Goal: Task Accomplishment & Management: Submit feedback/report problem

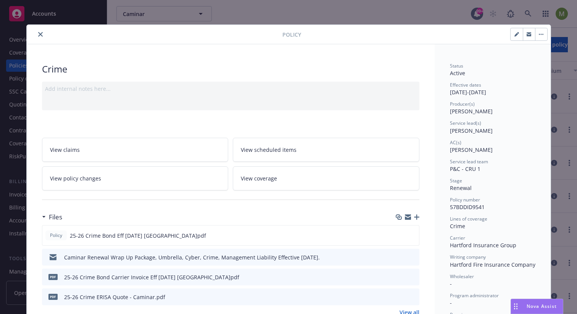
click at [38, 34] on icon "close" at bounding box center [40, 34] width 5 height 5
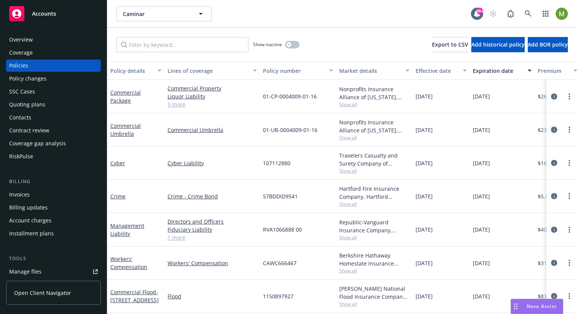
click at [552, 132] on icon "circleInformation" at bounding box center [555, 130] width 6 height 6
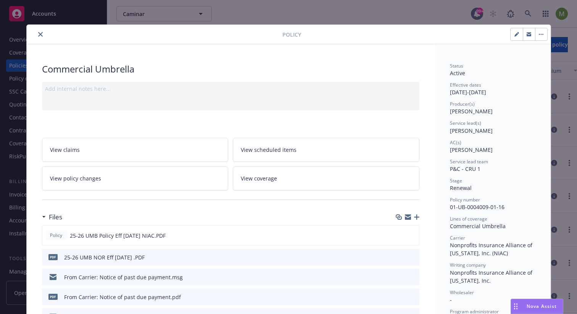
click at [38, 33] on icon "close" at bounding box center [40, 34] width 5 height 5
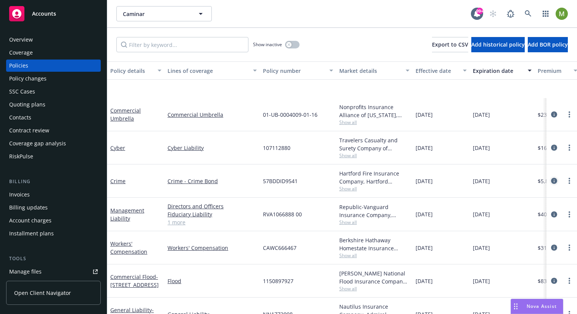
scroll to position [99, 0]
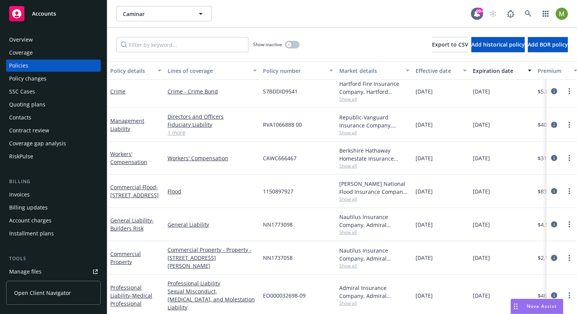
click at [552, 259] on icon "circleInformation" at bounding box center [555, 258] width 6 height 6
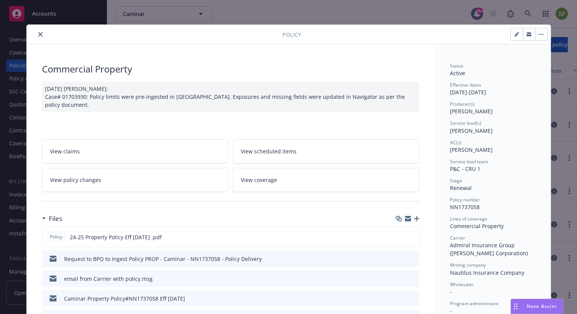
click at [38, 34] on icon "close" at bounding box center [40, 34] width 5 height 5
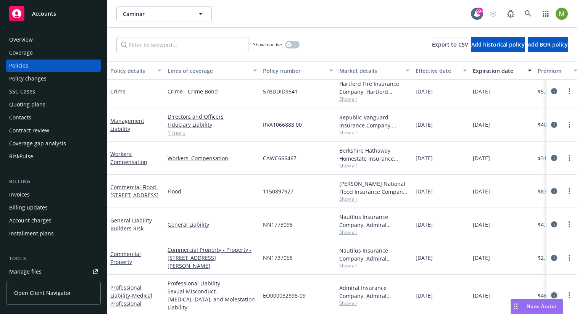
click at [552, 293] on icon "circleInformation" at bounding box center [555, 296] width 6 height 6
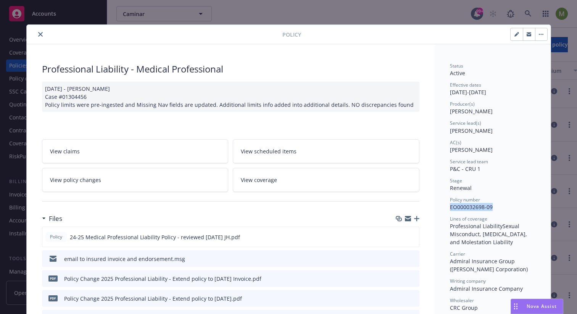
drag, startPoint x: 493, startPoint y: 209, endPoint x: 448, endPoint y: 209, distance: 45.8
click at [450, 209] on div "Policy number EO000032698-09" at bounding box center [493, 204] width 86 height 15
copy span "EO000032698-09"
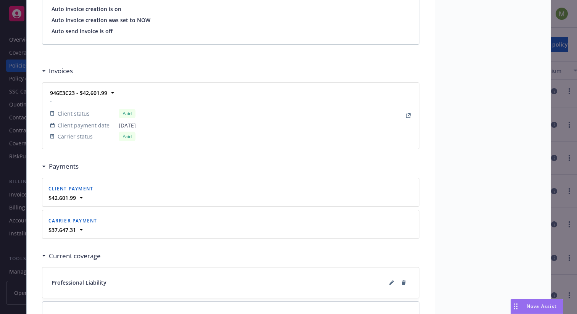
scroll to position [665, 0]
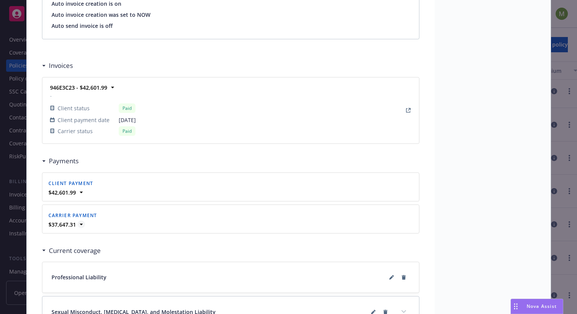
click at [78, 225] on icon at bounding box center [82, 225] width 8 height 8
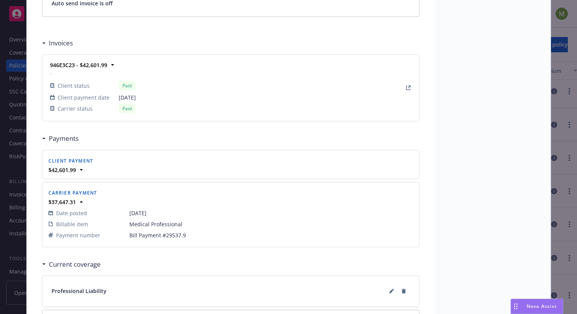
scroll to position [689, 0]
click at [79, 168] on icon at bounding box center [80, 169] width 3 height 2
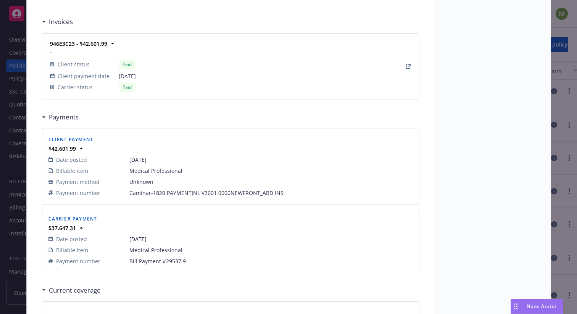
scroll to position [713, 0]
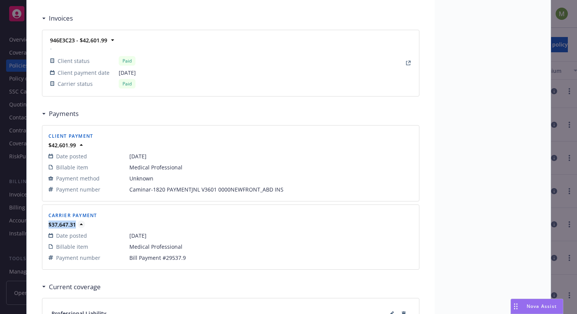
drag, startPoint x: 44, startPoint y: 224, endPoint x: 71, endPoint y: 226, distance: 28.0
click at [71, 226] on div "Carrier payment $37,647.31 Date posted 10/11/2024 Billable item Medical Profess…" at bounding box center [230, 237] width 377 height 65
copy strong "$37,647.31"
drag, startPoint x: 184, startPoint y: 259, endPoint x: 127, endPoint y: 260, distance: 56.9
click at [129, 260] on span "Bill Payment #29537.9" at bounding box center [271, 258] width 284 height 8
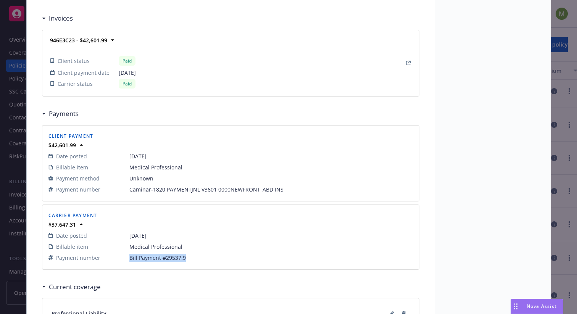
copy span "Bill Payment #29537.9"
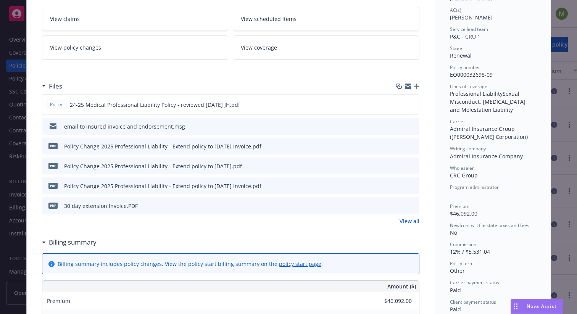
scroll to position [131, 0]
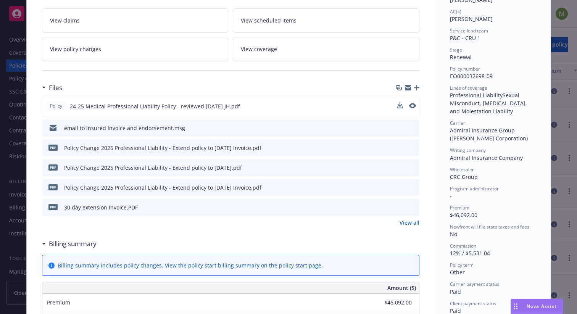
click at [162, 106] on span "24-25 Medical Professional Liability Policy - reviewed 10/18/24 JH.pdf" at bounding box center [155, 106] width 170 height 8
click at [397, 105] on icon "download file" at bounding box center [399, 106] width 6 height 6
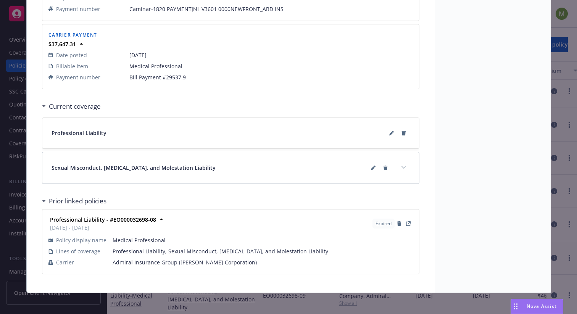
scroll to position [897, 0]
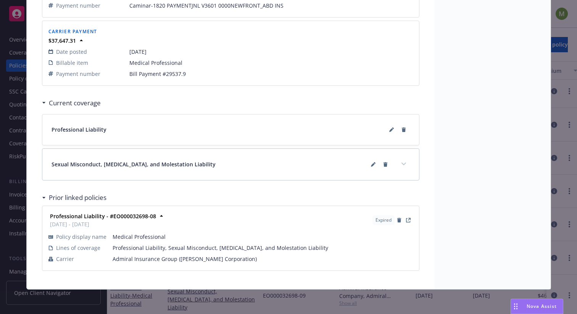
click at [402, 164] on icon "expand content" at bounding box center [404, 164] width 5 height 3
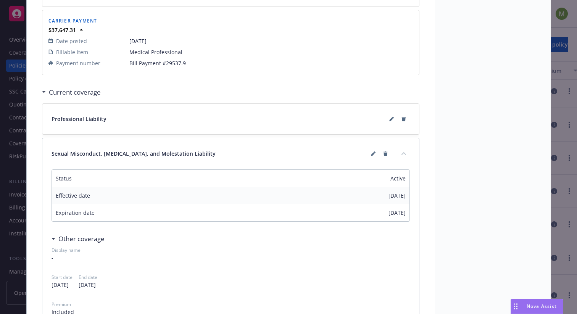
click at [402, 152] on icon "collapse content" at bounding box center [404, 153] width 5 height 3
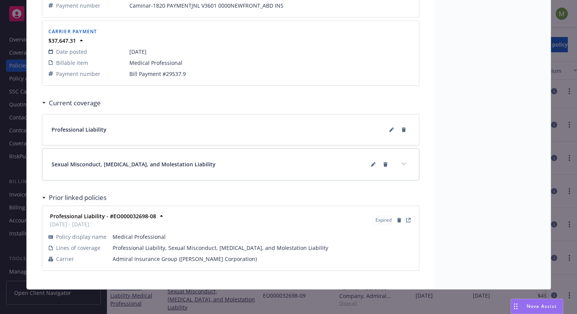
click at [402, 163] on icon "expand content" at bounding box center [404, 164] width 5 height 3
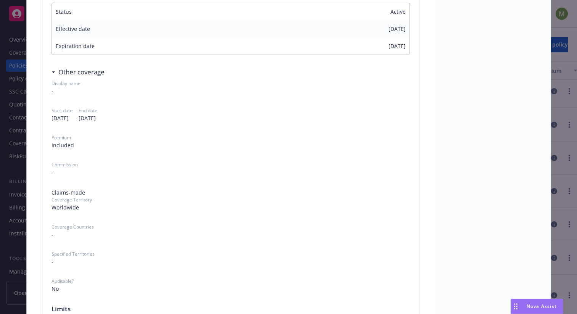
scroll to position [1075, 0]
drag, startPoint x: 83, startPoint y: 192, endPoint x: 40, endPoint y: 184, distance: 43.7
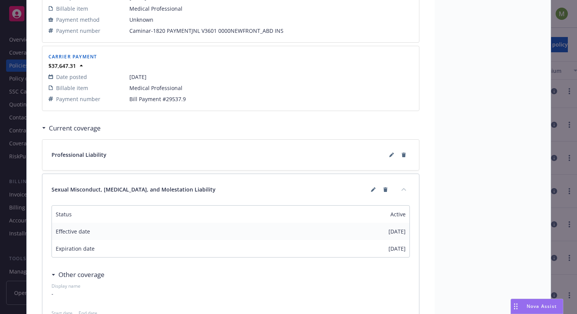
scroll to position [852, 0]
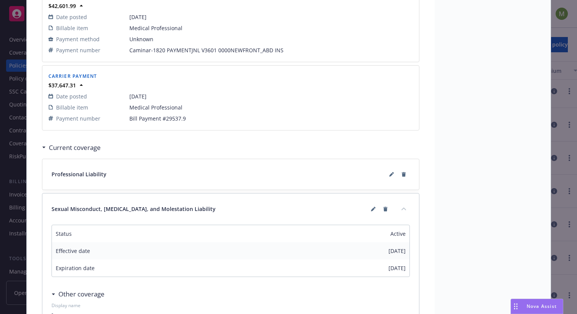
click at [209, 174] on div "Professional Liability" at bounding box center [231, 174] width 359 height 12
click at [73, 176] on span "Professional Liability" at bounding box center [79, 174] width 55 height 8
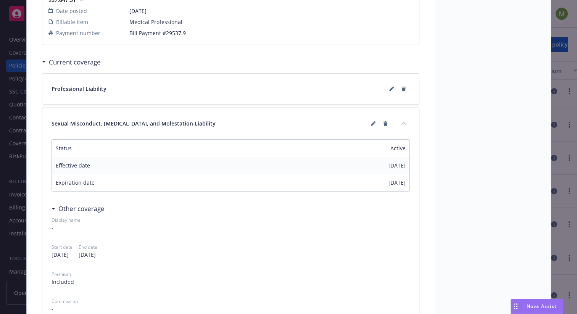
scroll to position [934, 0]
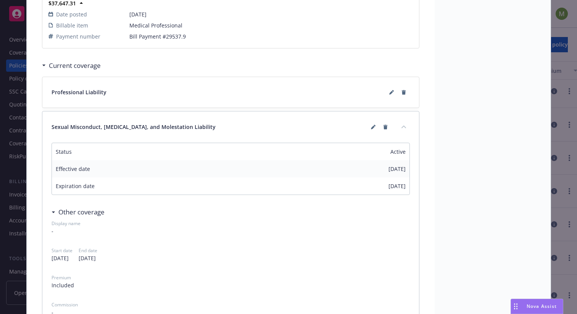
drag, startPoint x: 106, startPoint y: 91, endPoint x: 110, endPoint y: 92, distance: 4.1
click at [106, 91] on div "Professional Liability" at bounding box center [231, 92] width 359 height 12
click at [390, 92] on icon at bounding box center [392, 92] width 5 height 5
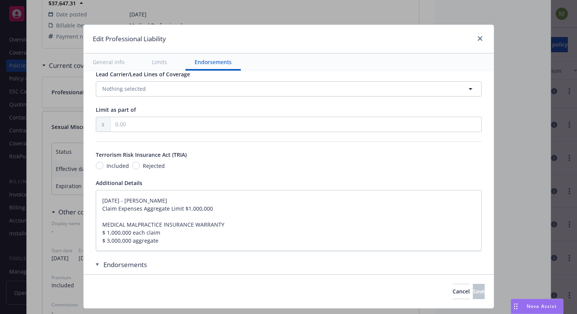
scroll to position [597, 0]
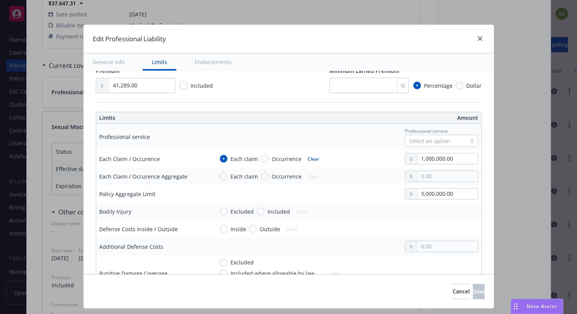
type textarea "x"
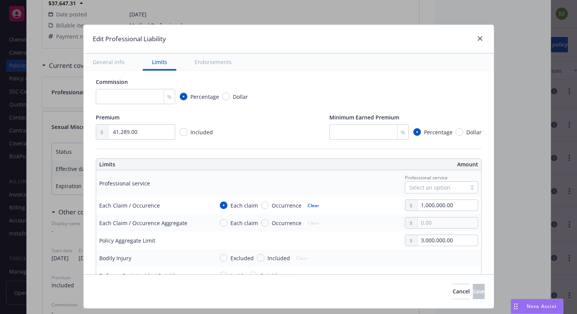
scroll to position [160, 0]
click at [453, 293] on span "Cancel" at bounding box center [461, 291] width 17 height 7
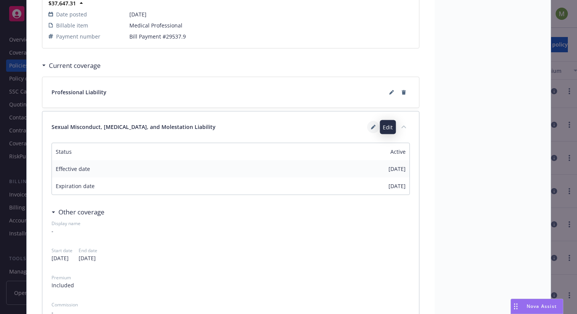
click at [371, 128] on icon at bounding box center [373, 128] width 4 height 4
select select "LIMIT"
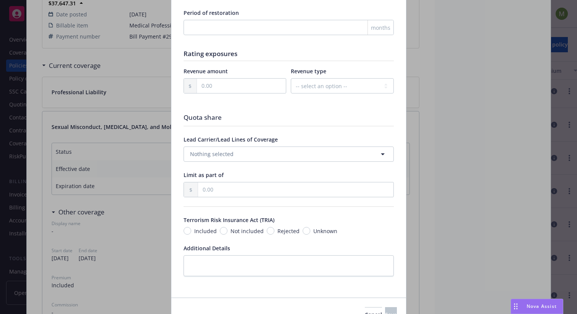
scroll to position [797, 0]
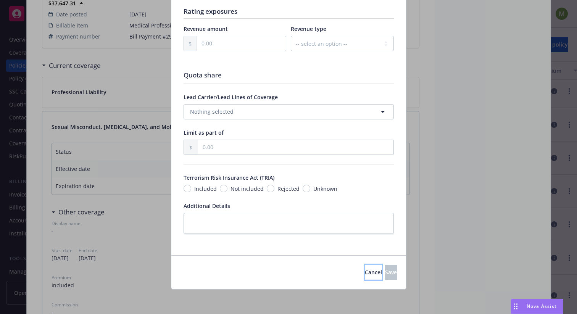
click at [365, 275] on span "Cancel" at bounding box center [373, 272] width 17 height 7
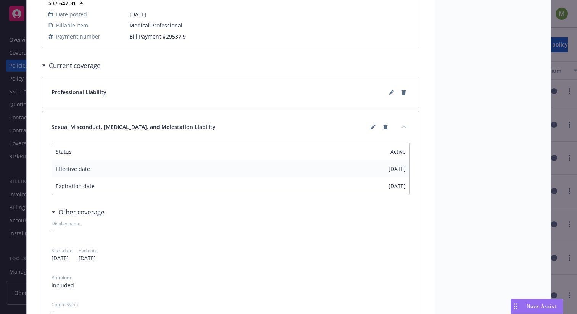
scroll to position [904, 0]
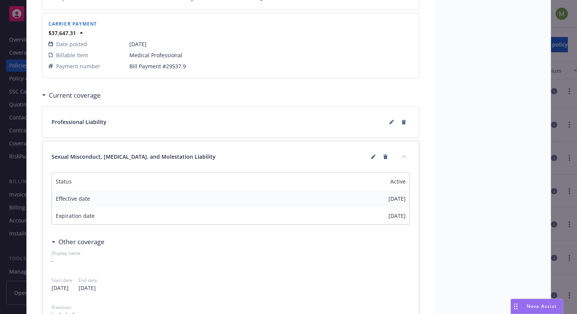
click at [402, 157] on icon "collapse content" at bounding box center [404, 156] width 5 height 3
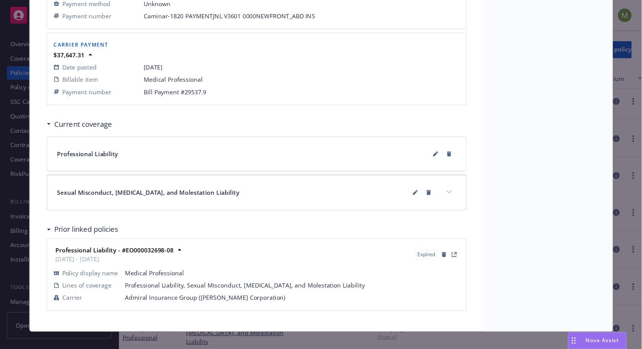
scroll to position [897, 0]
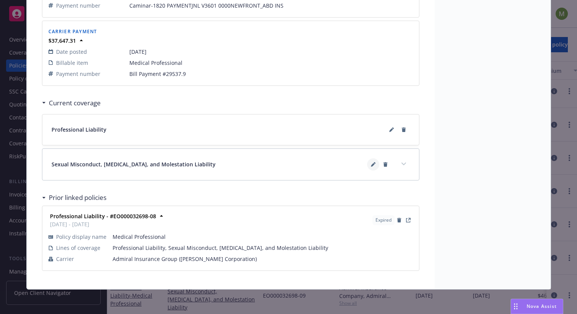
click at [371, 165] on icon at bounding box center [373, 165] width 4 height 4
select select "LIMIT"
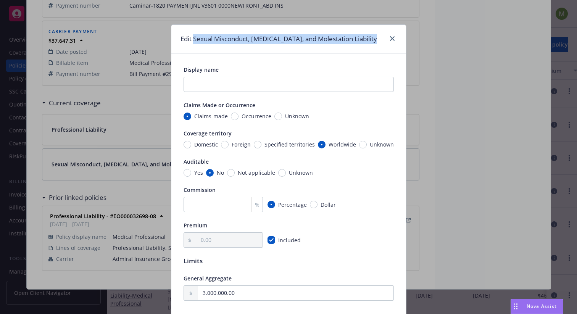
drag, startPoint x: 192, startPoint y: 40, endPoint x: 377, endPoint y: 42, distance: 184.5
click at [377, 42] on div "Edit Sexual Misconduct, Physical Abuse, and Molestation Liability" at bounding box center [288, 39] width 235 height 29
copy h1 "Sexual Misconduct, [MEDICAL_DATA], and Molestation Liability"
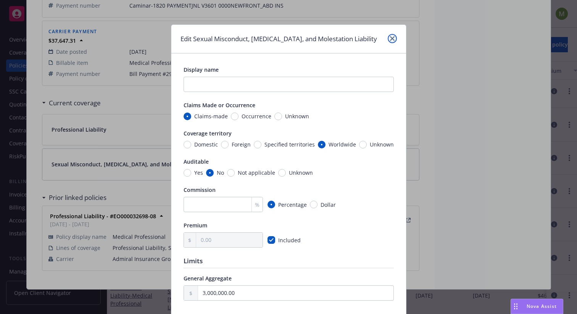
click at [390, 39] on icon "close" at bounding box center [392, 38] width 5 height 5
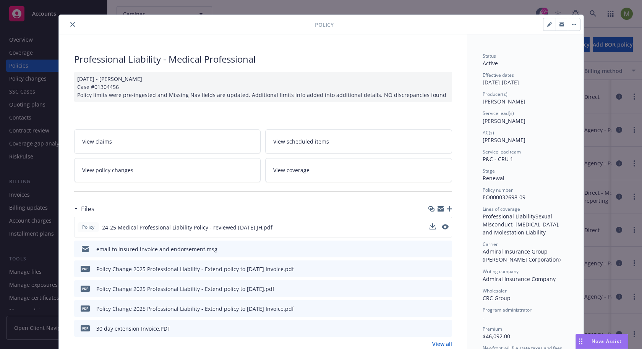
scroll to position [0, 0]
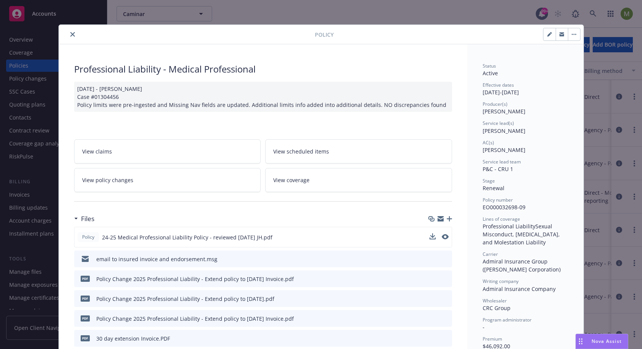
click at [70, 36] on icon "close" at bounding box center [72, 34] width 5 height 5
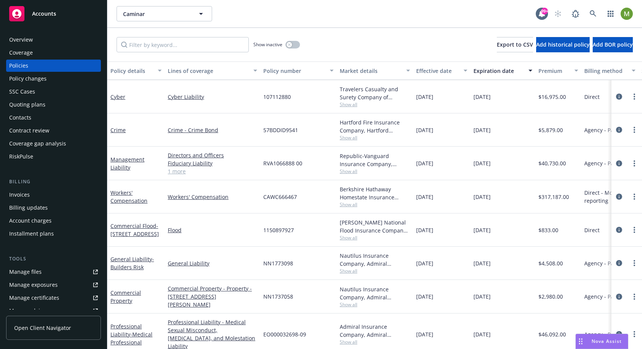
click at [42, 77] on div "Policy changes" at bounding box center [27, 79] width 37 height 12
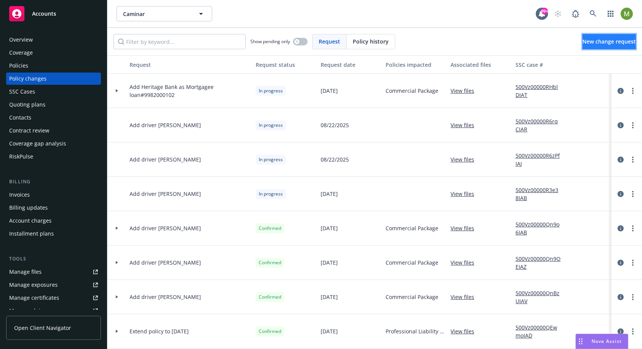
click at [577, 40] on span "New change request" at bounding box center [608, 41] width 53 height 7
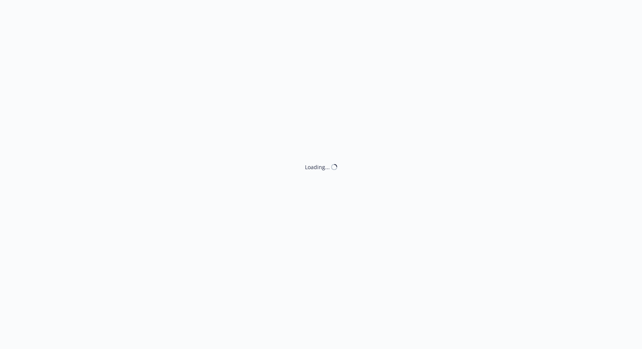
type textarea "x"
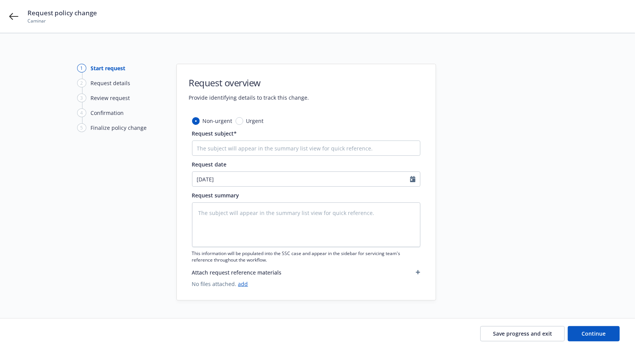
click at [258, 120] on span "Urgent" at bounding box center [255, 121] width 18 height 8
click at [243, 120] on input "Urgent" at bounding box center [240, 121] width 8 height 8
radio input "true"
type textarea "x"
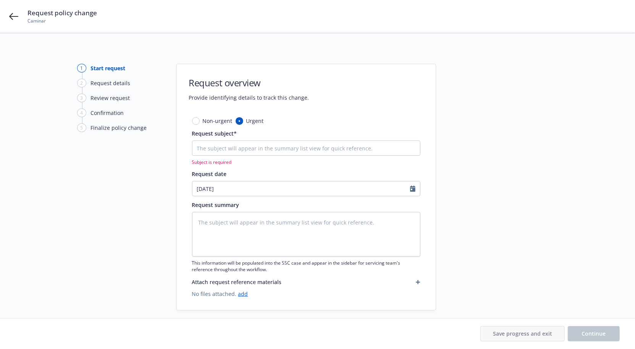
click at [215, 120] on span "Non-urgent" at bounding box center [218, 121] width 30 height 8
click at [200, 120] on input "Non-urgent" at bounding box center [196, 121] width 8 height 8
radio input "true"
click at [556, 312] on div "1 Start request 2 Request details 3 Review request 4 Confirmation 5 Finalize po…" at bounding box center [317, 202] width 635 height 339
click at [13, 16] on icon at bounding box center [13, 16] width 9 height 7
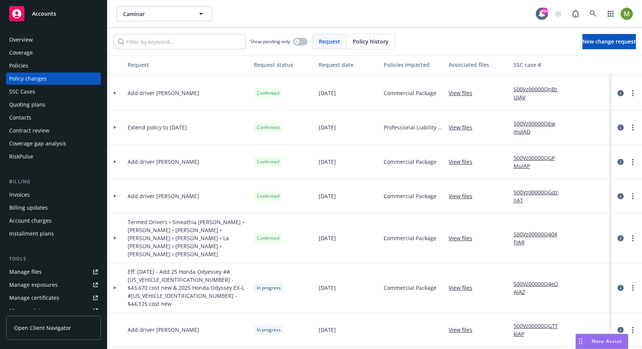
scroll to position [222, 2]
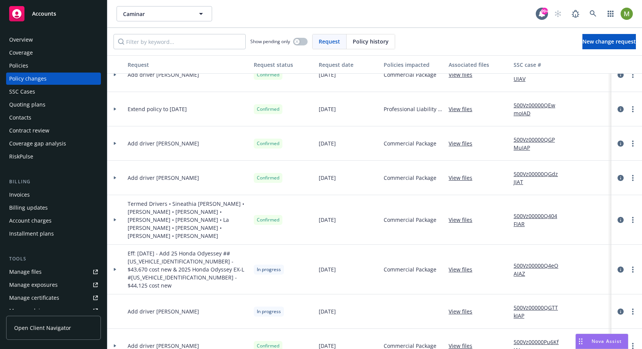
click at [215, 218] on span "Termed Drivers • Sineathia Coleman • Cameron Scanlan • Blanca I Tabares • Kayla…" at bounding box center [188, 220] width 120 height 40
click at [205, 217] on span "Termed Drivers • Sineathia Coleman • Cameron Scanlan • Blanca I Tabares • Kayla…" at bounding box center [188, 220] width 120 height 40
click at [112, 213] on div at bounding box center [114, 220] width 19 height 50
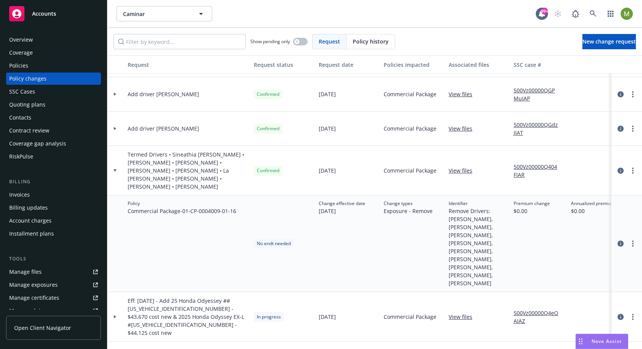
scroll to position [272, 2]
click at [115, 129] on icon at bounding box center [114, 128] width 3 height 3
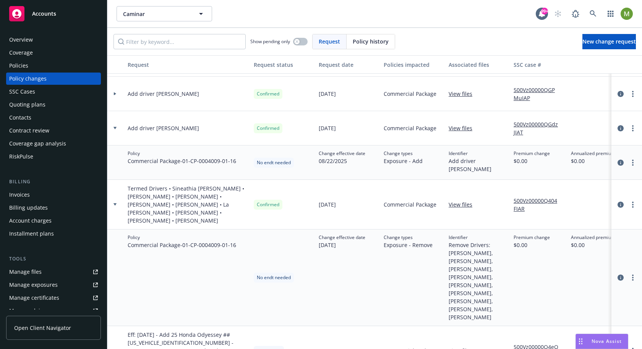
click at [114, 95] on icon at bounding box center [115, 93] width 2 height 3
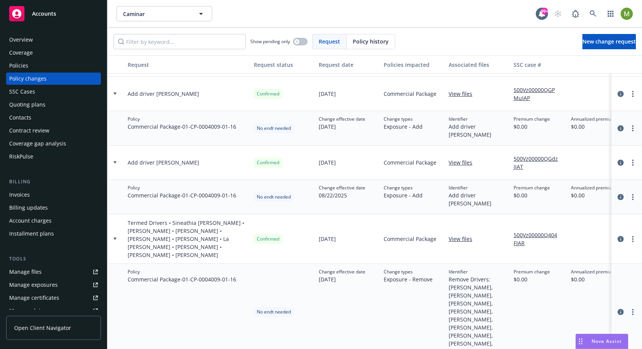
click at [116, 94] on div at bounding box center [114, 93] width 13 height 3
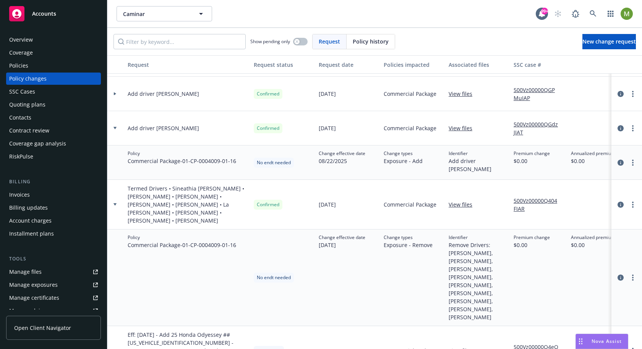
click at [115, 128] on icon at bounding box center [114, 128] width 3 height 3
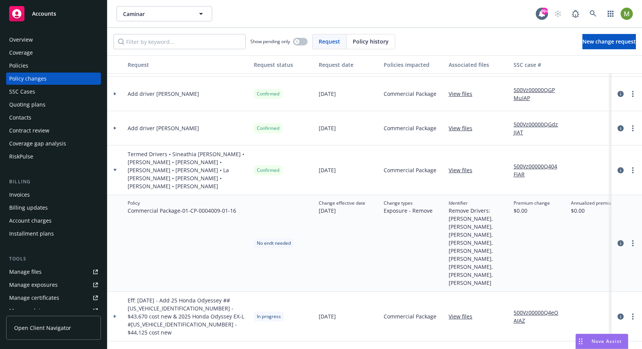
click at [114, 168] on div at bounding box center [114, 171] width 19 height 50
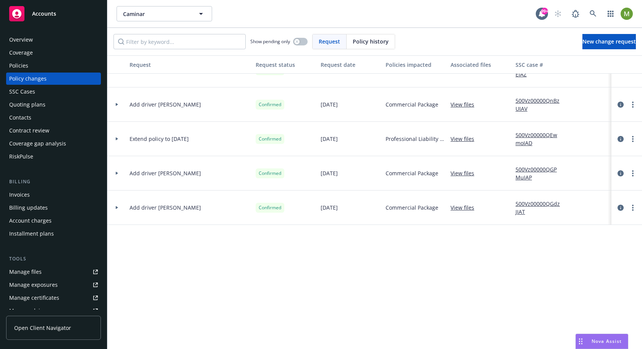
scroll to position [0, 0]
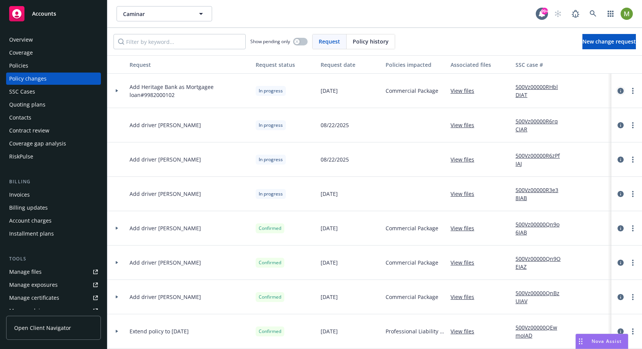
click at [577, 86] on link "circleInformation" at bounding box center [620, 90] width 9 height 9
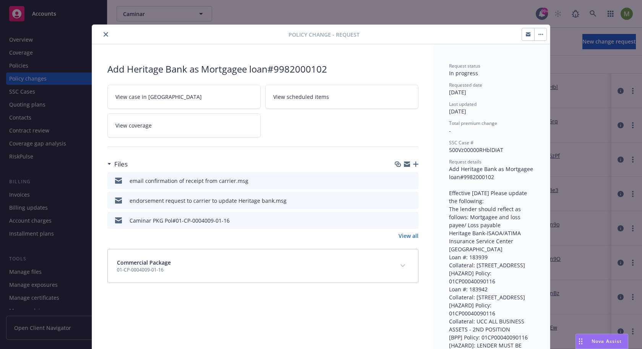
click at [396, 265] on button "expand content" at bounding box center [402, 266] width 12 height 12
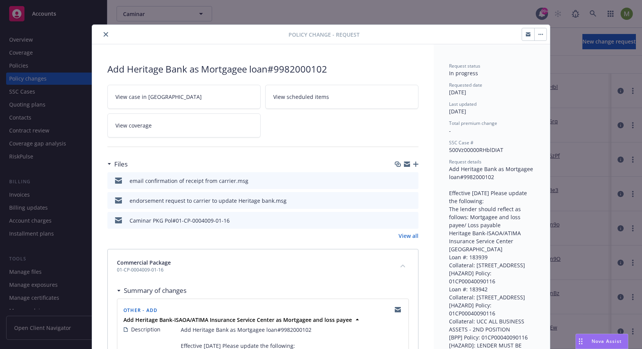
click at [105, 33] on button "close" at bounding box center [105, 34] width 9 height 9
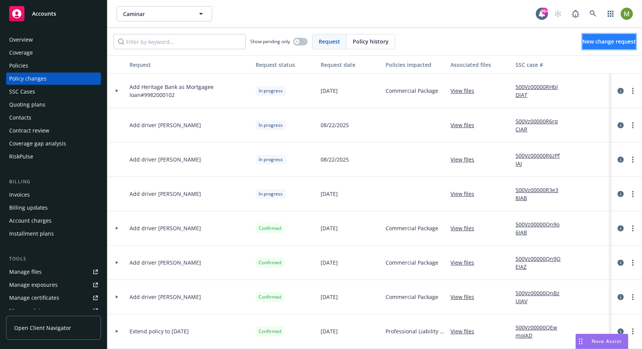
click at [577, 44] on span "New change request" at bounding box center [608, 41] width 53 height 7
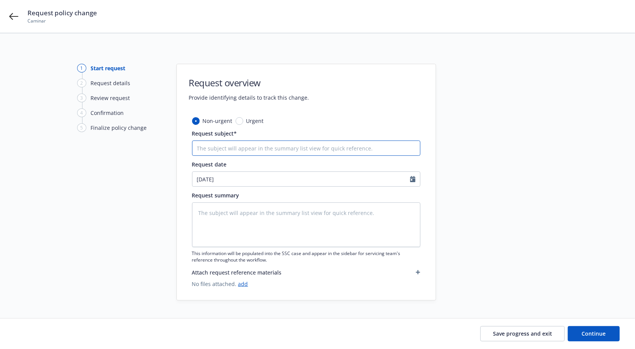
click at [247, 148] on input "Request subject*" at bounding box center [306, 148] width 228 height 15
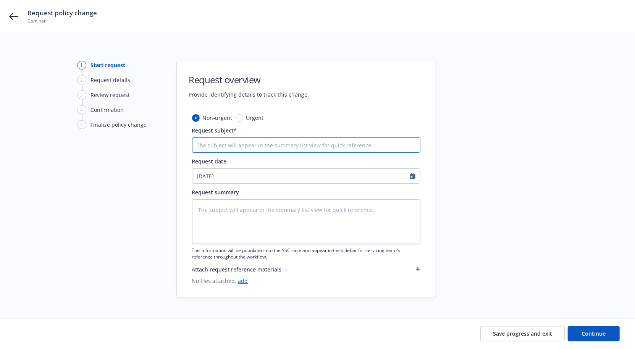
type textarea "x"
type input "g"
type textarea "x"
type input "gs"
type textarea "x"
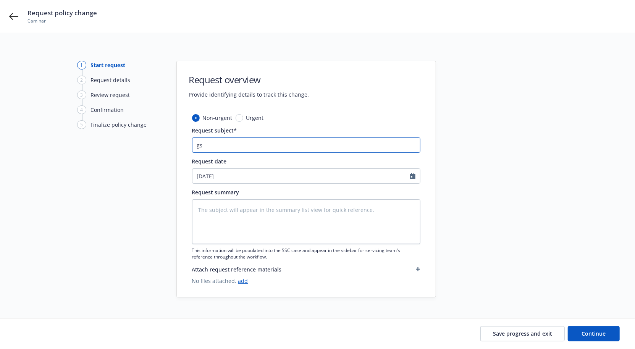
type input "gsd"
type textarea "x"
type input "gsdg"
type textarea "x"
type input "gsdgs"
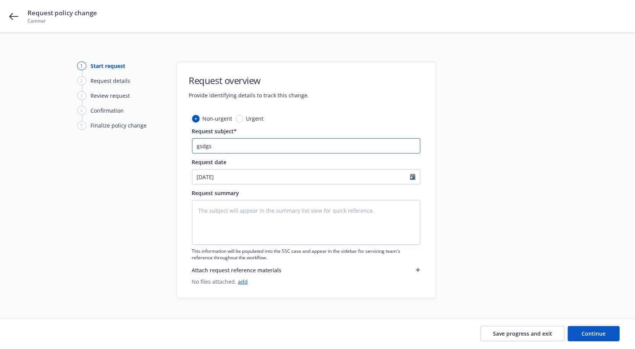
type textarea "x"
type input "gsdgsd"
type textarea "x"
type input "gsdgsdg"
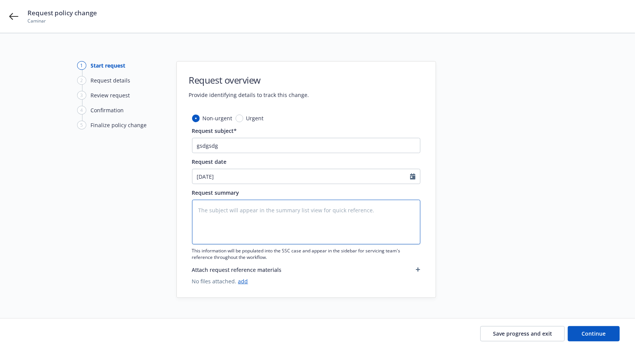
click at [232, 230] on textarea at bounding box center [306, 222] width 228 height 45
type textarea "x"
type textarea "g"
type textarea "x"
type textarea "gs"
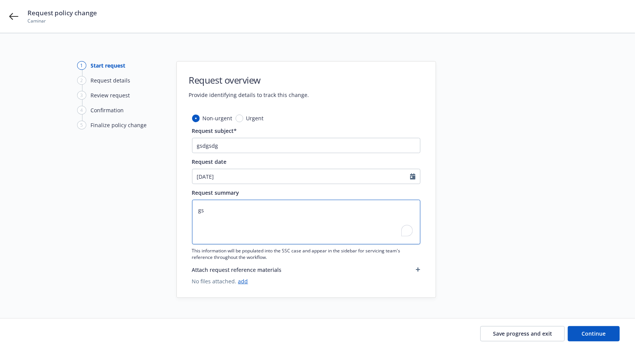
type textarea "x"
type textarea "gsg"
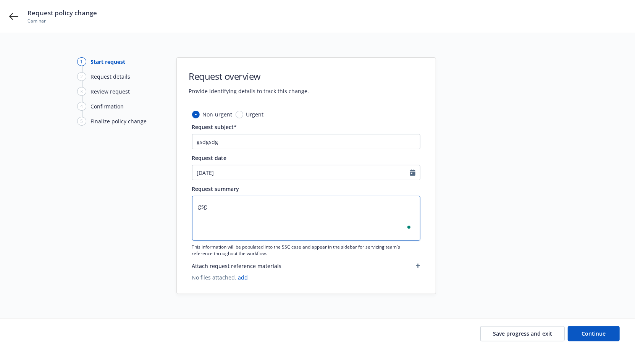
type textarea "x"
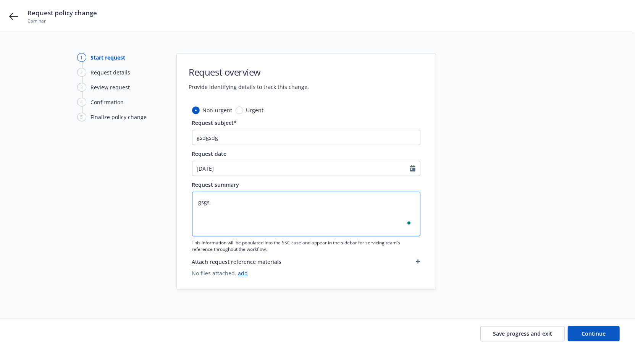
type textarea "gsgsd"
type textarea "x"
type textarea "gsgsdg"
type textarea "x"
type textarea "gsgsdgd"
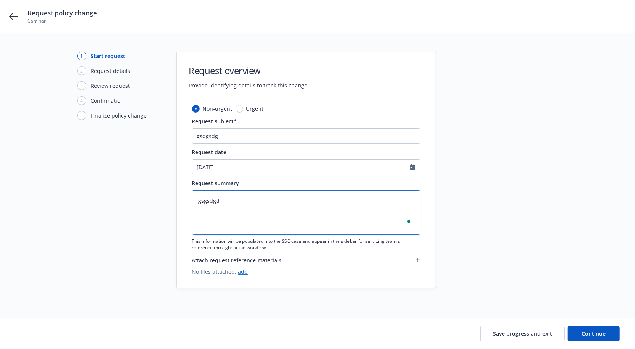
type textarea "x"
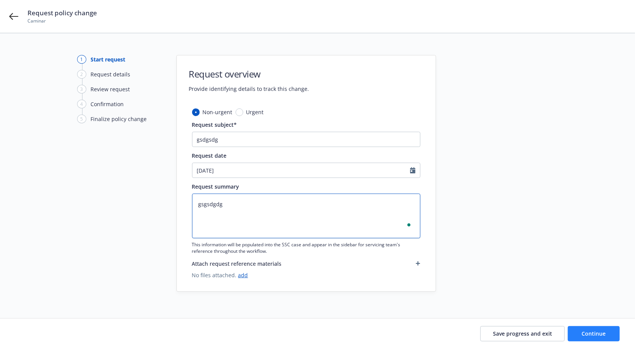
type textarea "gsgsdgdg"
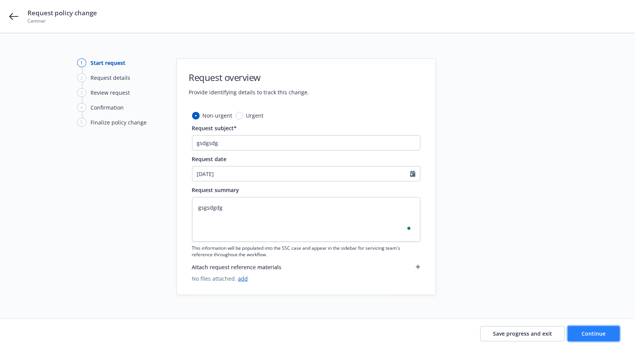
click at [573, 314] on button "Continue" at bounding box center [594, 333] width 52 height 15
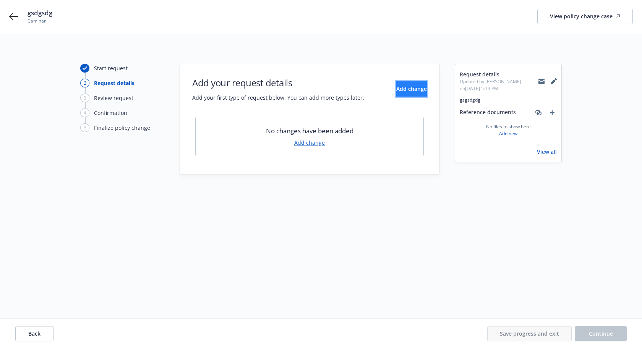
click at [406, 87] on span "Add change" at bounding box center [411, 88] width 31 height 7
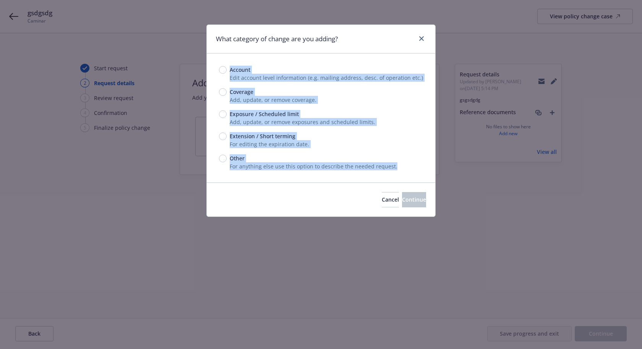
drag, startPoint x: 230, startPoint y: 66, endPoint x: 361, endPoint y: 185, distance: 176.3
click at [361, 185] on div "What category of change are you adding? Account Edit account level information …" at bounding box center [320, 120] width 229 height 192
copy div "Account Edit account level information (e.g. mailing address, desc. of operatio…"
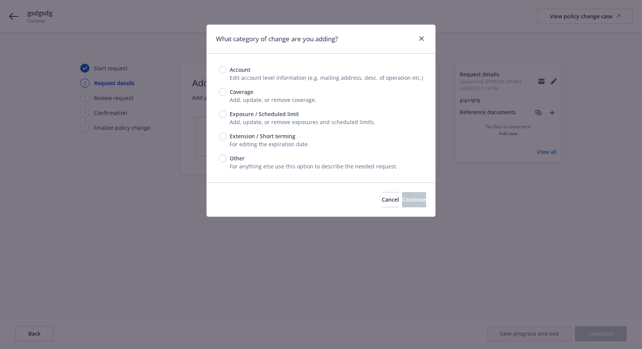
click at [416, 60] on div "Account Edit account level information (e.g. mailing address, desc. of operatio…" at bounding box center [321, 117] width 228 height 129
click at [424, 37] on link "close" at bounding box center [421, 38] width 9 height 9
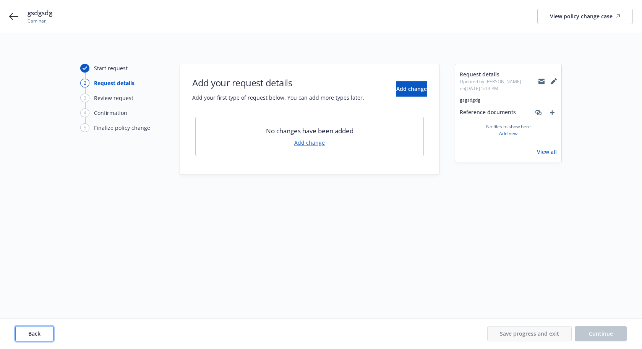
click at [51, 314] on button "Back" at bounding box center [34, 333] width 38 height 15
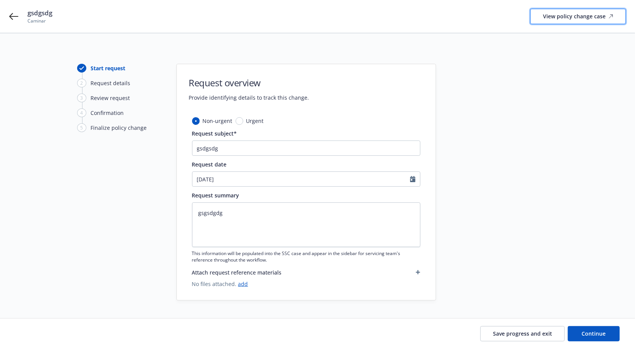
click at [568, 14] on div "View policy change case" at bounding box center [578, 16] width 70 height 15
click at [16, 14] on icon at bounding box center [13, 16] width 9 height 9
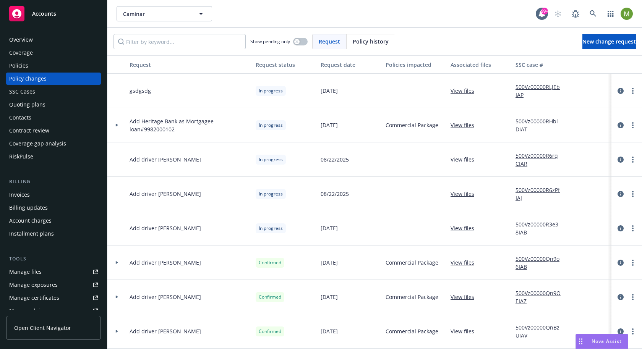
scroll to position [0, 4]
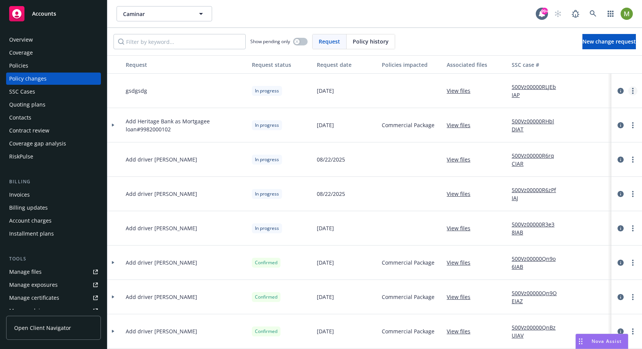
click at [577, 92] on circle "more" at bounding box center [633, 93] width 2 height 2
click at [549, 137] on link "Rescind request" at bounding box center [564, 136] width 131 height 15
type textarea "x"
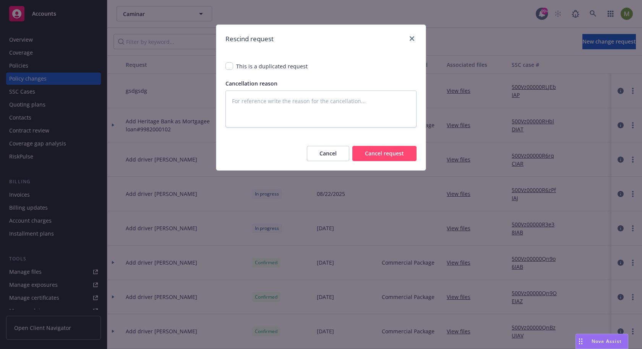
click at [278, 67] on span "This is a duplicated request" at bounding box center [271, 66] width 71 height 8
click at [230, 66] on input "checkbox" at bounding box center [229, 66] width 8 height 8
checkbox input "true"
type textarea "x"
click at [388, 158] on button "Cancel request" at bounding box center [384, 153] width 64 height 15
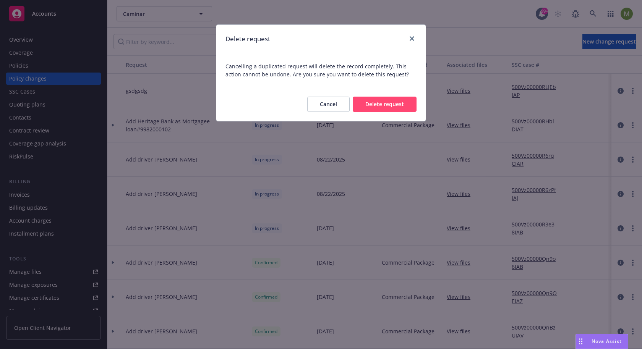
click at [394, 104] on button "Delete request" at bounding box center [385, 104] width 64 height 15
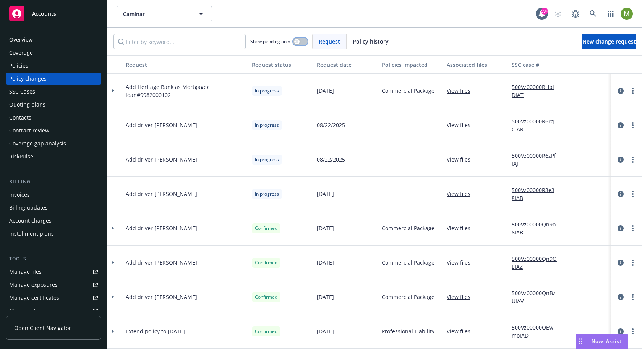
click at [304, 40] on button "button" at bounding box center [300, 42] width 15 height 8
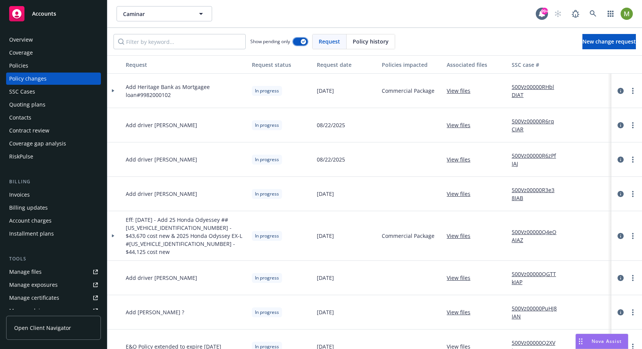
scroll to position [0, 3]
click at [299, 41] on button "button" at bounding box center [300, 42] width 15 height 8
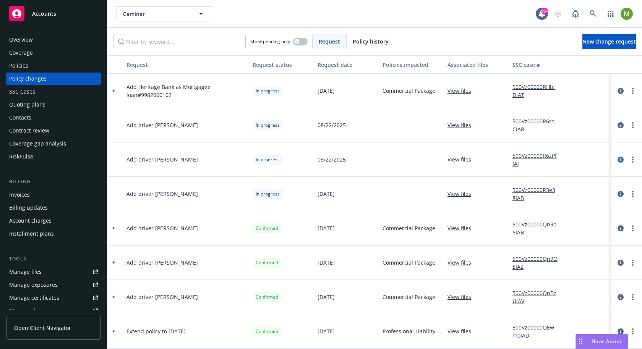
click at [359, 40] on span "Policy history" at bounding box center [371, 41] width 36 height 8
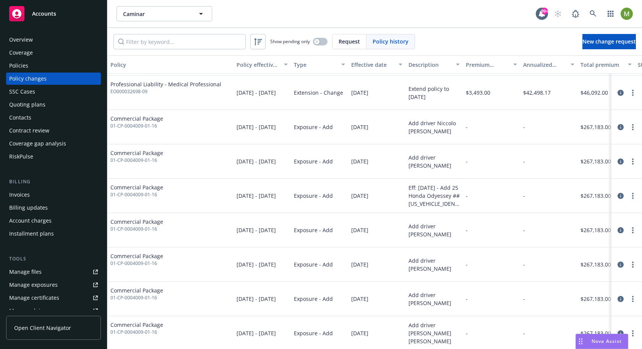
scroll to position [225, 0]
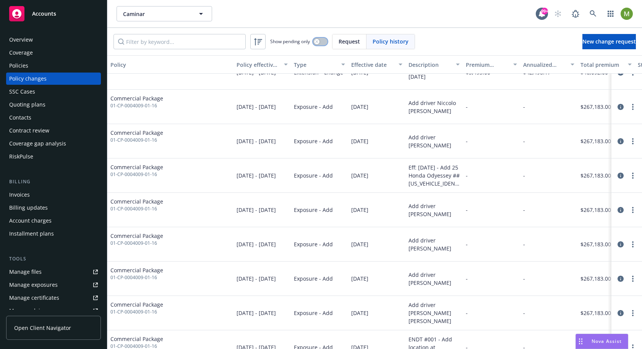
click at [323, 41] on button "button" at bounding box center [320, 42] width 15 height 8
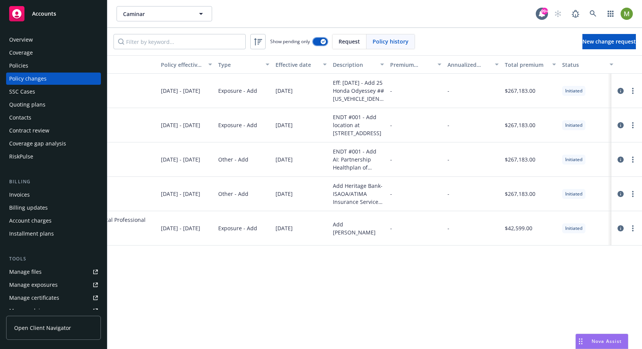
scroll to position [0, 80]
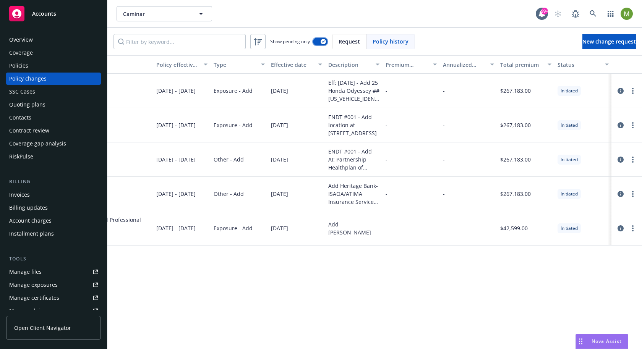
click at [320, 42] on button "button" at bounding box center [320, 42] width 15 height 8
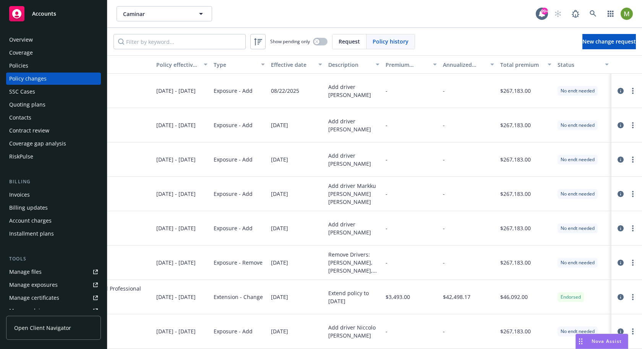
click at [235, 66] on div "Type" at bounding box center [235, 65] width 43 height 8
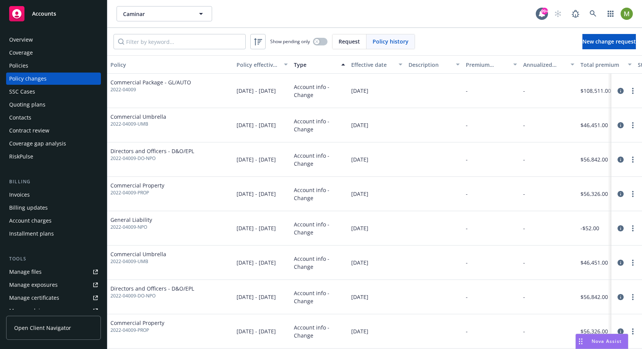
click at [352, 42] on span "Request" at bounding box center [348, 41] width 21 height 8
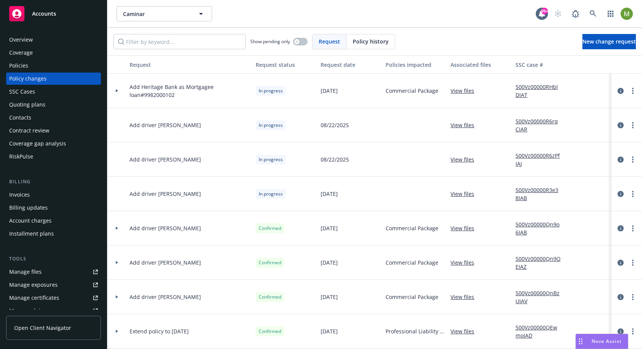
click at [374, 46] on div "Policy history" at bounding box center [370, 41] width 48 height 15
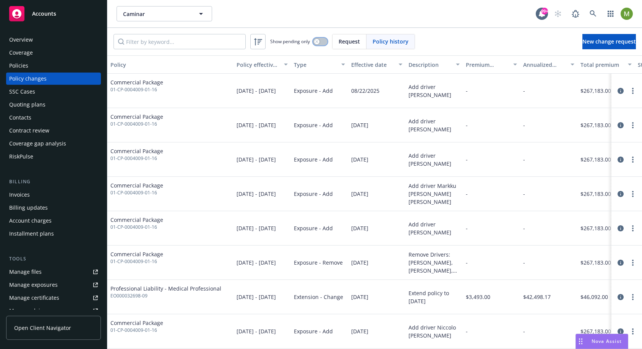
click at [319, 39] on button "button" at bounding box center [320, 42] width 15 height 8
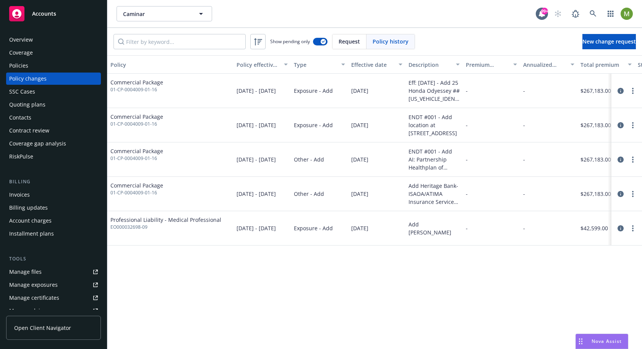
click at [356, 38] on span "Request" at bounding box center [348, 41] width 21 height 8
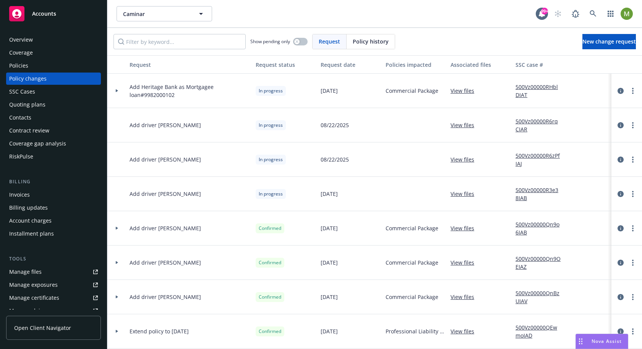
click at [286, 163] on div "In progress" at bounding box center [284, 159] width 65 height 34
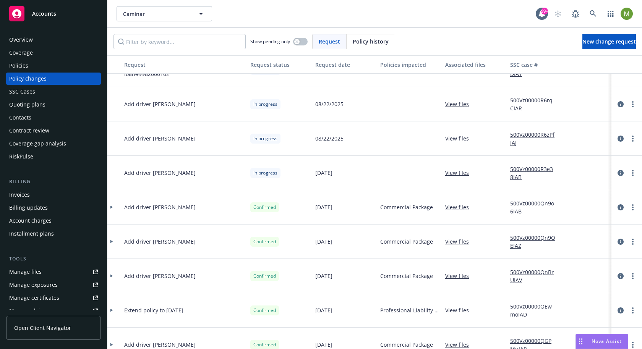
scroll to position [0, 5]
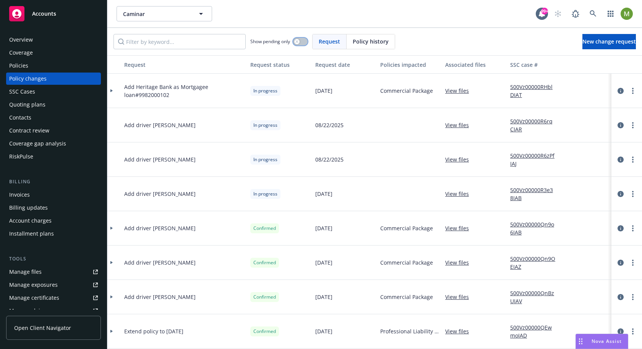
click at [306, 42] on button "button" at bounding box center [300, 42] width 15 height 8
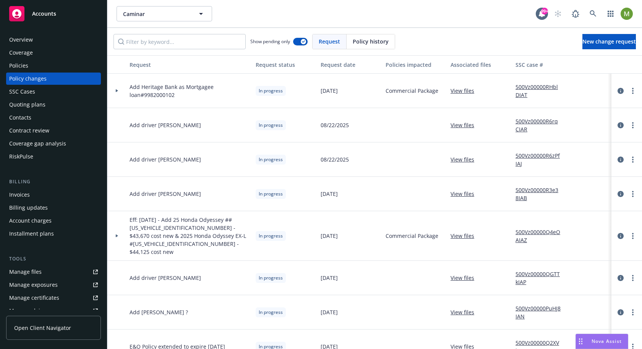
click at [119, 91] on div at bounding box center [116, 90] width 13 height 3
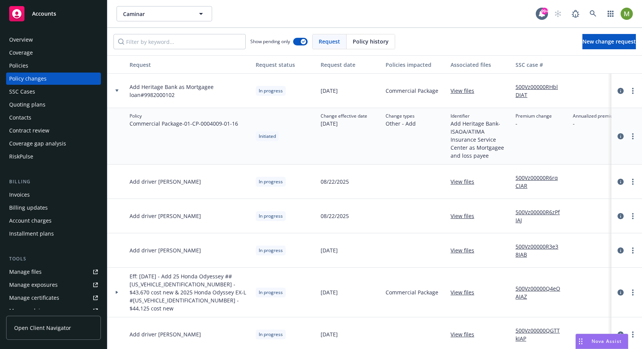
click at [119, 91] on div at bounding box center [116, 90] width 13 height 3
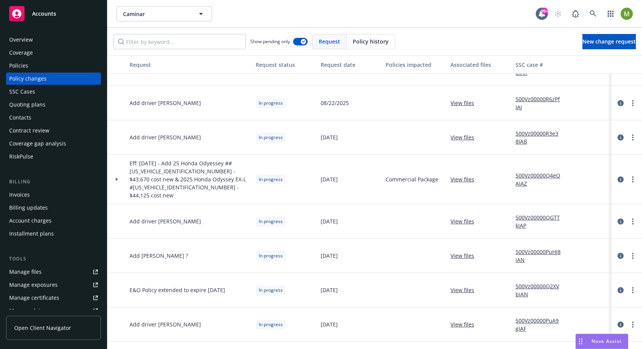
scroll to position [58, 0]
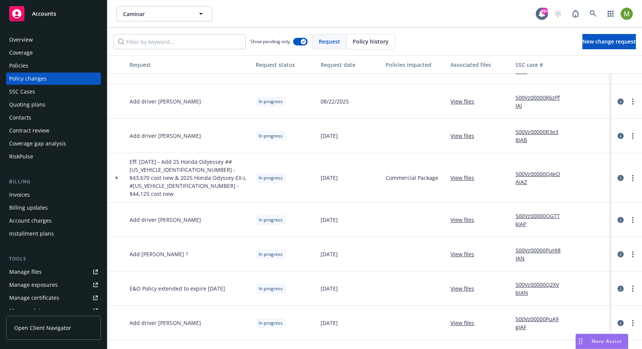
click at [115, 176] on div at bounding box center [116, 178] width 19 height 50
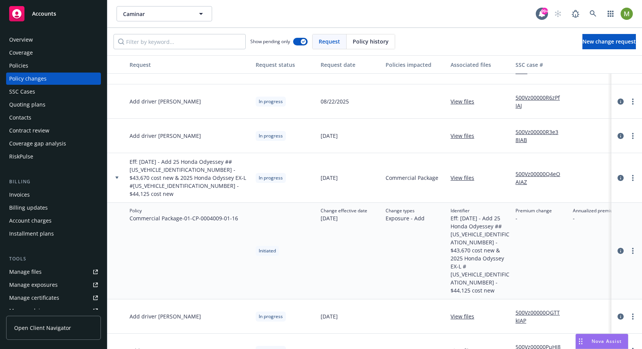
click at [115, 176] on div at bounding box center [116, 178] width 19 height 50
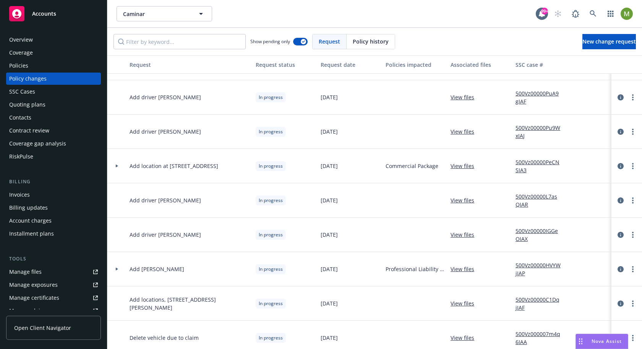
scroll to position [278, 0]
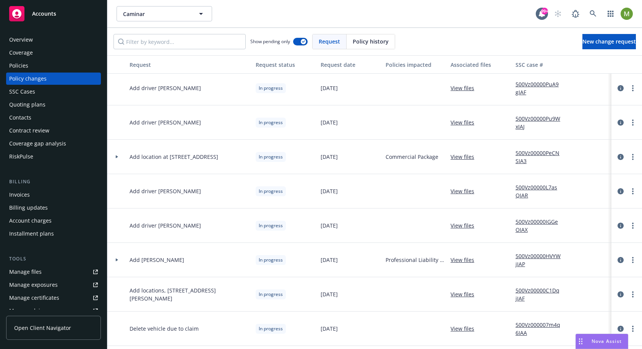
click at [116, 157] on icon at bounding box center [117, 156] width 2 height 3
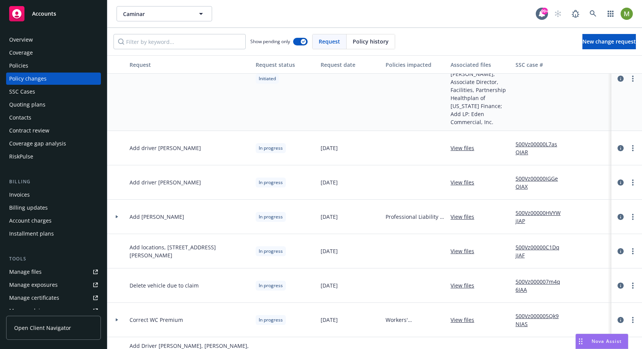
scroll to position [471, 0]
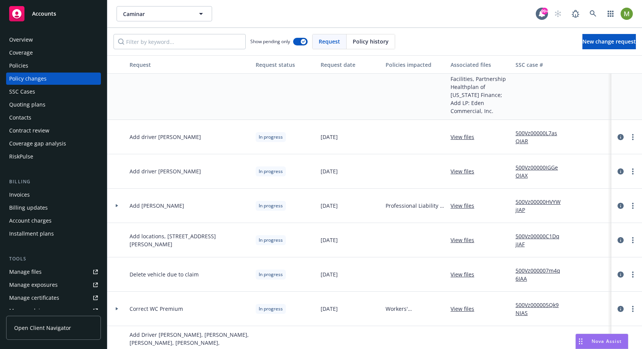
click at [116, 204] on icon at bounding box center [116, 205] width 3 height 3
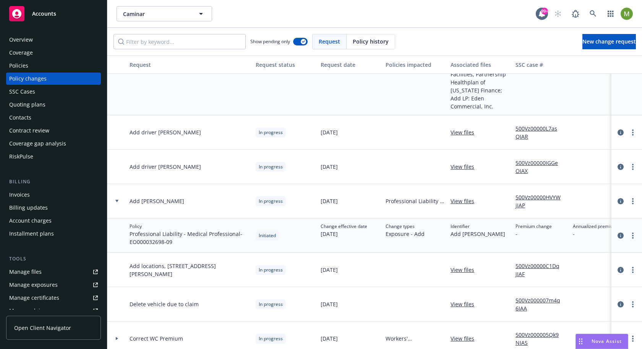
scroll to position [480, 0]
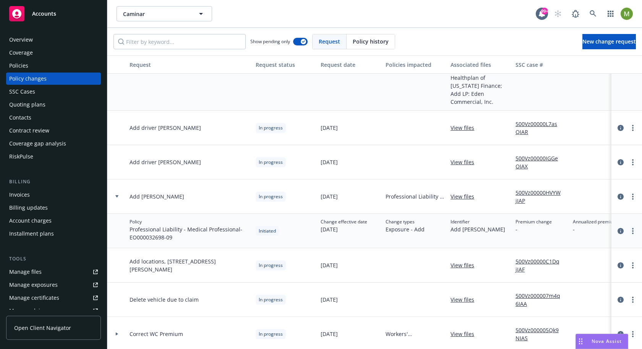
click at [116, 314] on icon at bounding box center [117, 334] width 2 height 3
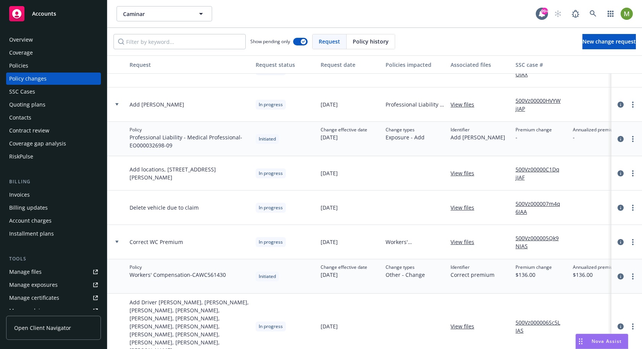
click at [116, 243] on icon at bounding box center [116, 242] width 3 height 3
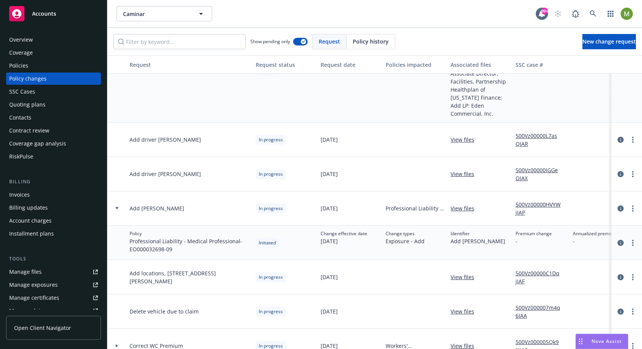
scroll to position [471, 0]
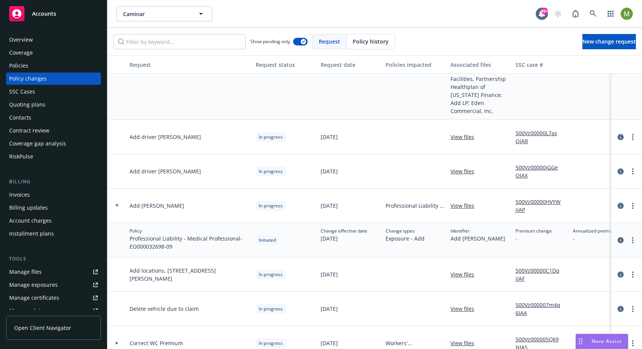
click at [118, 314] on div at bounding box center [116, 343] width 19 height 34
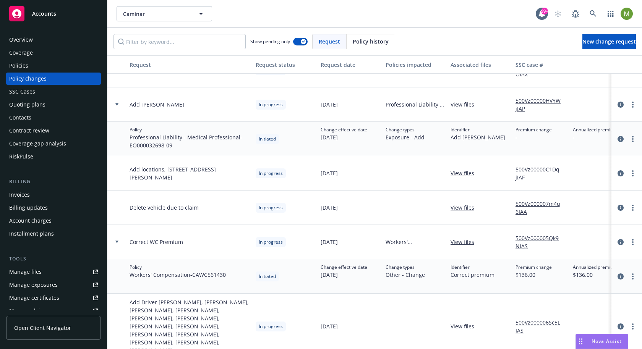
scroll to position [0, 0]
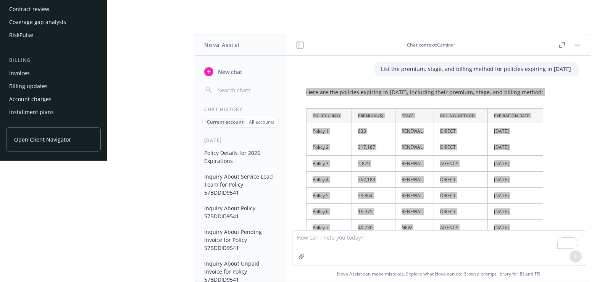
scroll to position [61, 0]
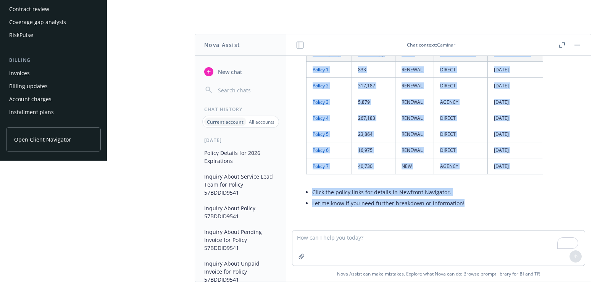
click at [236, 74] on span "New chat" at bounding box center [230, 72] width 26 height 8
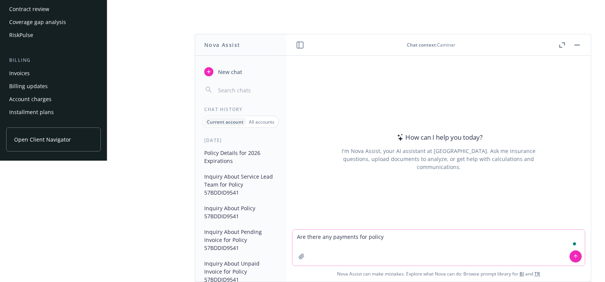
paste textarea "EO000032698-09"
type textarea "Are there any payments for policy EO000032698-09?"
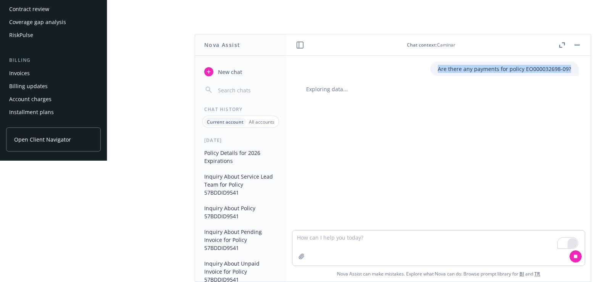
drag, startPoint x: 435, startPoint y: 70, endPoint x: 568, endPoint y: 68, distance: 133.3
click at [568, 68] on div "Are there any payments for policy EO000032698-09?" at bounding box center [504, 69] width 149 height 14
copy p "Are there any payments for policy EO000032698-09?"
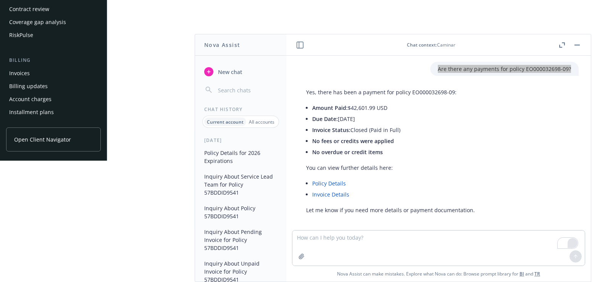
scroll to position [5, 0]
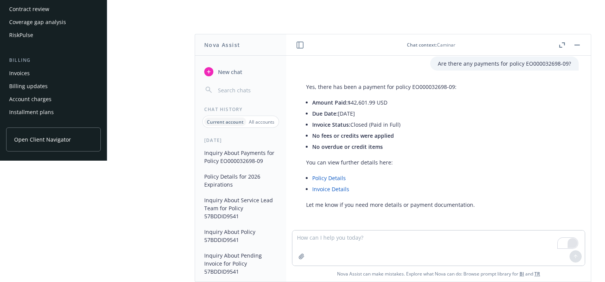
click at [456, 84] on p "Yes, there has been a payment for policy EO000032698-09:" at bounding box center [390, 87] width 169 height 8
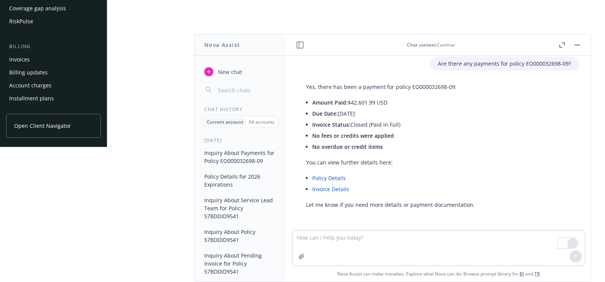
scroll to position [135, 6]
click at [328, 233] on textarea "To enrich screen reader interactions, please activate Accessibility in Grammarl…" at bounding box center [439, 248] width 293 height 35
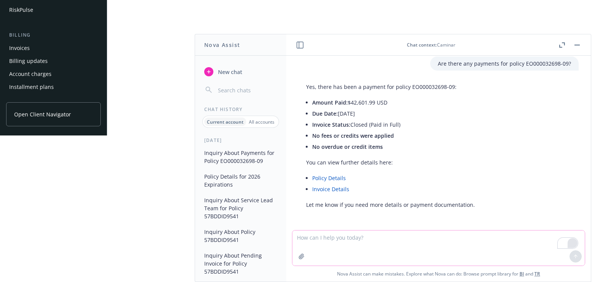
scroll to position [149, 6]
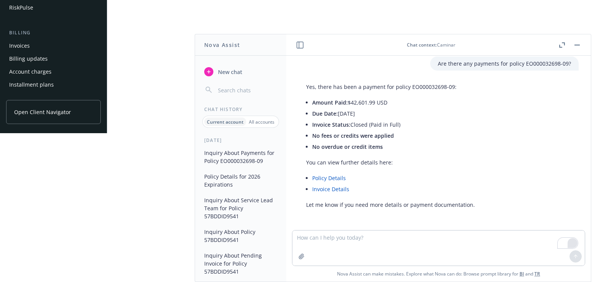
click at [231, 71] on span "New chat" at bounding box center [230, 72] width 26 height 8
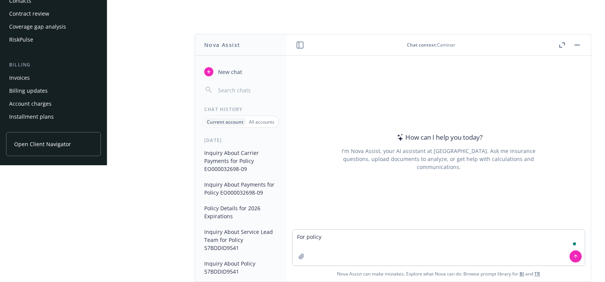
scroll to position [1, 0]
paste textarea "EO000032698-09"
type textarea "For policy EO000032698-09, is there any file associated?"
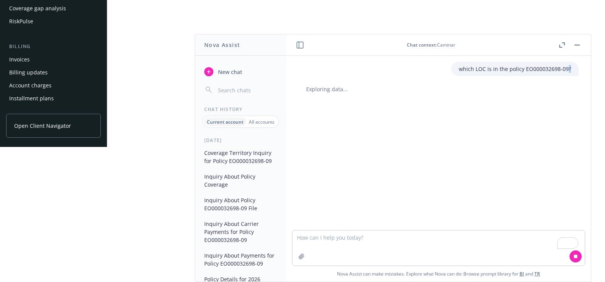
scroll to position [72, 0]
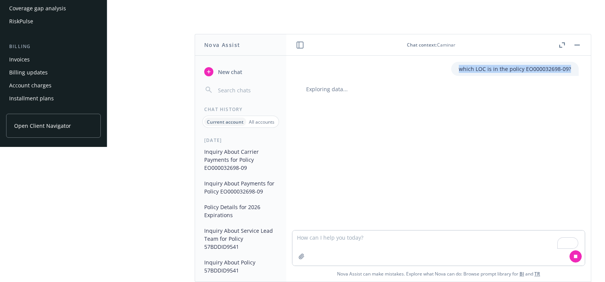
drag, startPoint x: 0, startPoint y: 0, endPoint x: 441, endPoint y: 71, distance: 446.4
click at [441, 71] on div "which LOC is in the policy EO000032698-09?" at bounding box center [439, 69] width 293 height 14
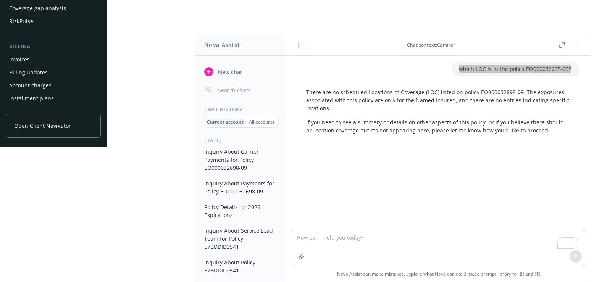
scroll to position [96, 0]
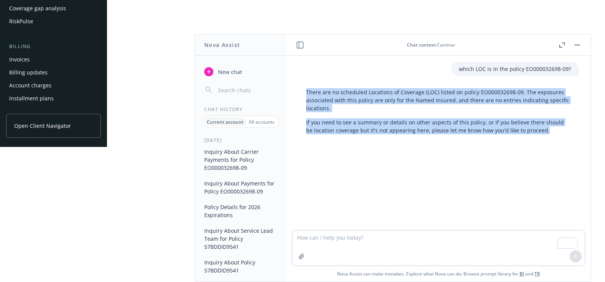
drag, startPoint x: 539, startPoint y: 132, endPoint x: 299, endPoint y: 90, distance: 243.5
click at [299, 90] on div "There are no scheduled Locations of Coverage (LOC) listed on policy EO000032698…" at bounding box center [439, 111] width 280 height 52
copy div "There are no scheduled Locations of Coverage (LOC) listed on policy EO000032698…"
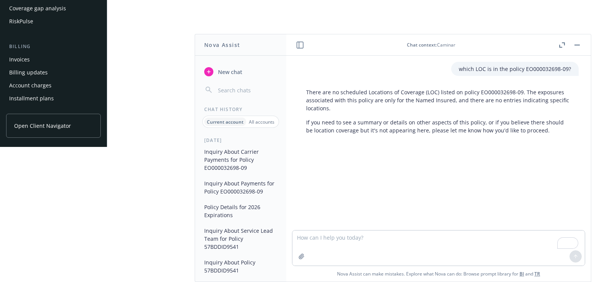
drag, startPoint x: 542, startPoint y: 65, endPoint x: 555, endPoint y: 71, distance: 14.7
click at [542, 65] on p "which LOC is in the policy EO000032698-09?" at bounding box center [515, 69] width 112 height 8
drag, startPoint x: 566, startPoint y: 68, endPoint x: 452, endPoint y: 68, distance: 113.8
click at [452, 68] on div "which LOC is in the policy EO000032698-09?" at bounding box center [515, 69] width 128 height 14
copy p "which LOC is in the policy EO000032698-09?"
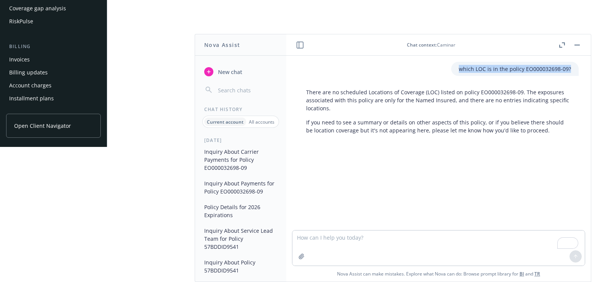
click at [220, 70] on span "New chat" at bounding box center [230, 72] width 26 height 8
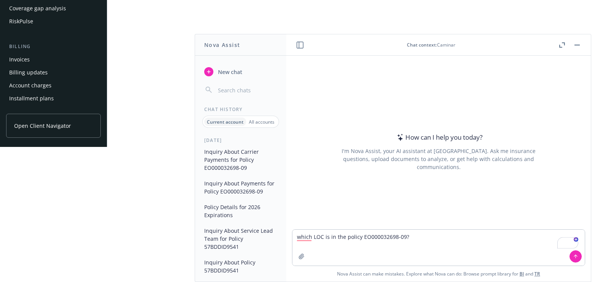
click at [319, 239] on textarea "which LOC is in the policy EO000032698-09?" at bounding box center [439, 248] width 293 height 36
type textarea "which LOCs is in the policy EO000032698-09?"
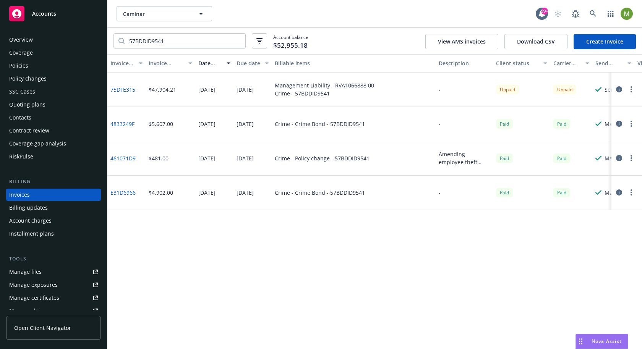
scroll to position [0, 1]
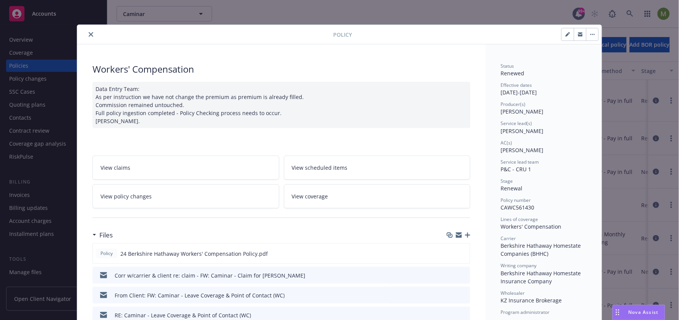
click at [89, 34] on icon "close" at bounding box center [91, 34] width 5 height 5
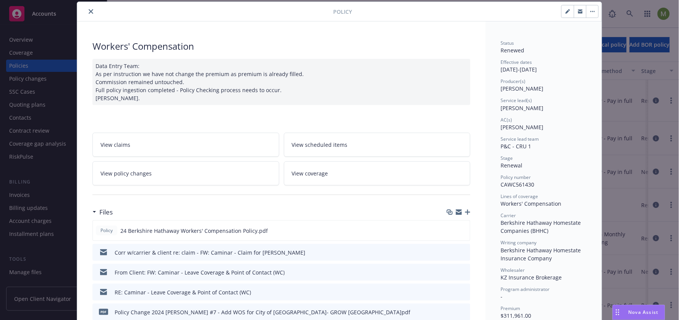
click at [89, 10] on icon "close" at bounding box center [91, 11] width 5 height 5
